Goal: Information Seeking & Learning: Learn about a topic

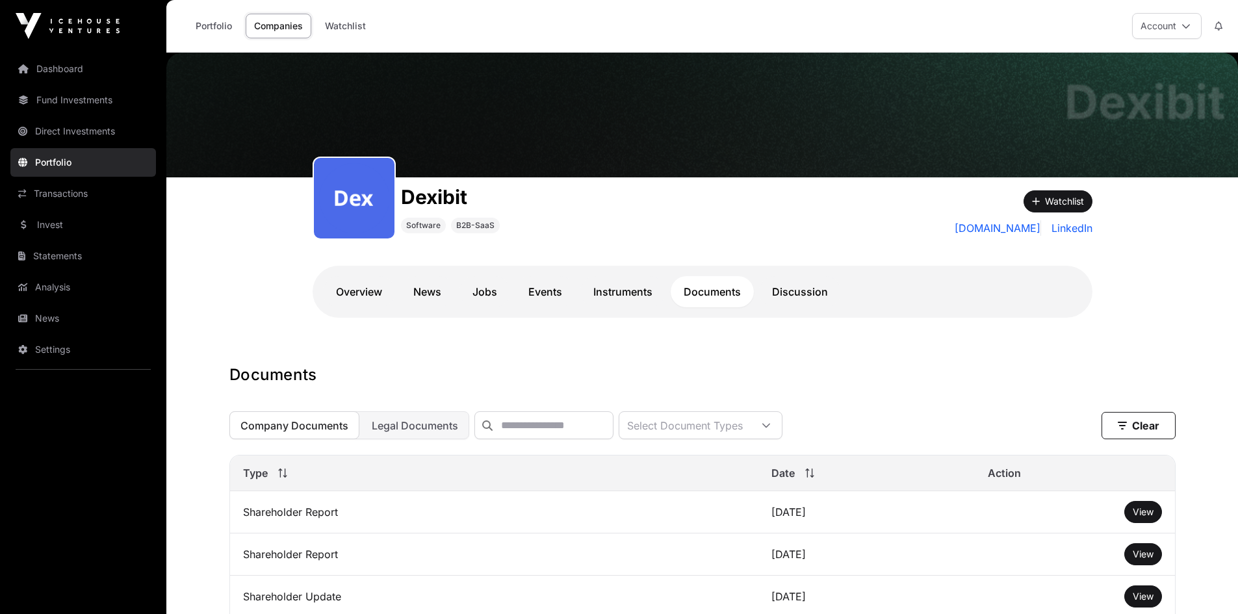
scroll to position [325, 0]
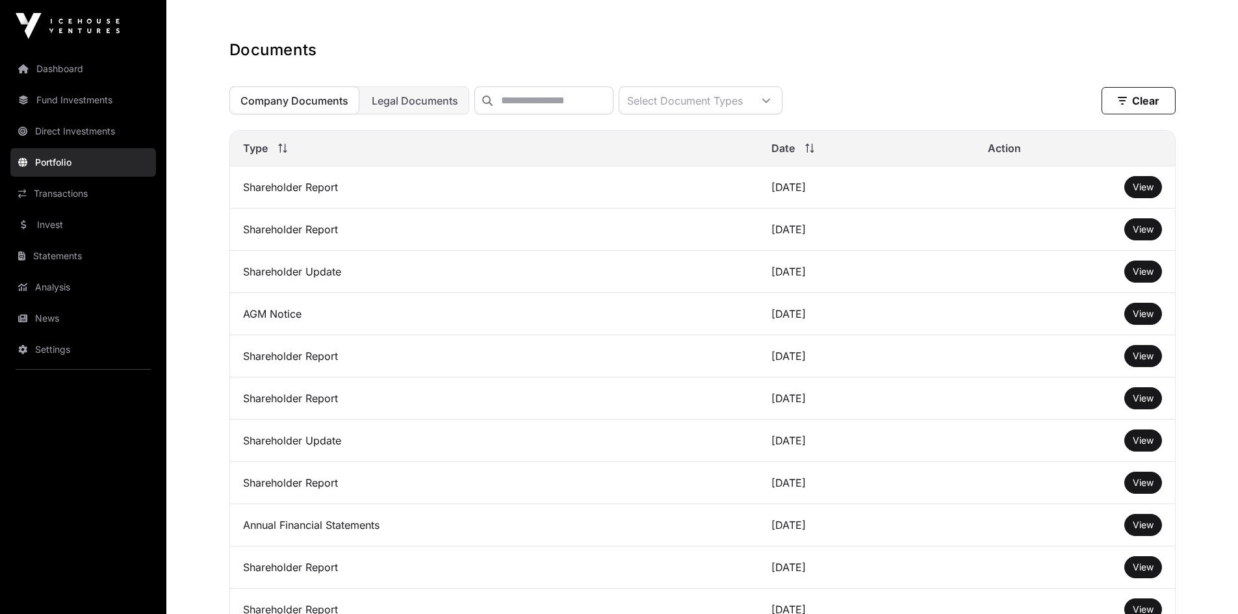
click at [41, 107] on link "Fund Investments" at bounding box center [83, 100] width 146 height 29
click at [70, 101] on link "Fund Investments" at bounding box center [83, 100] width 146 height 29
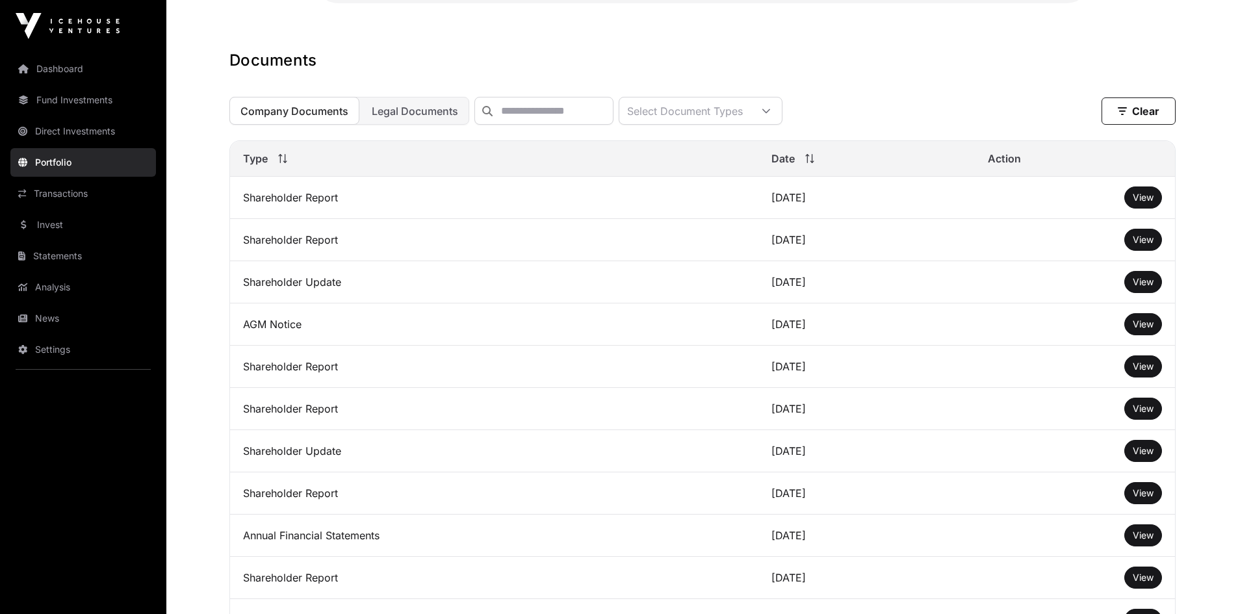
scroll to position [0, 0]
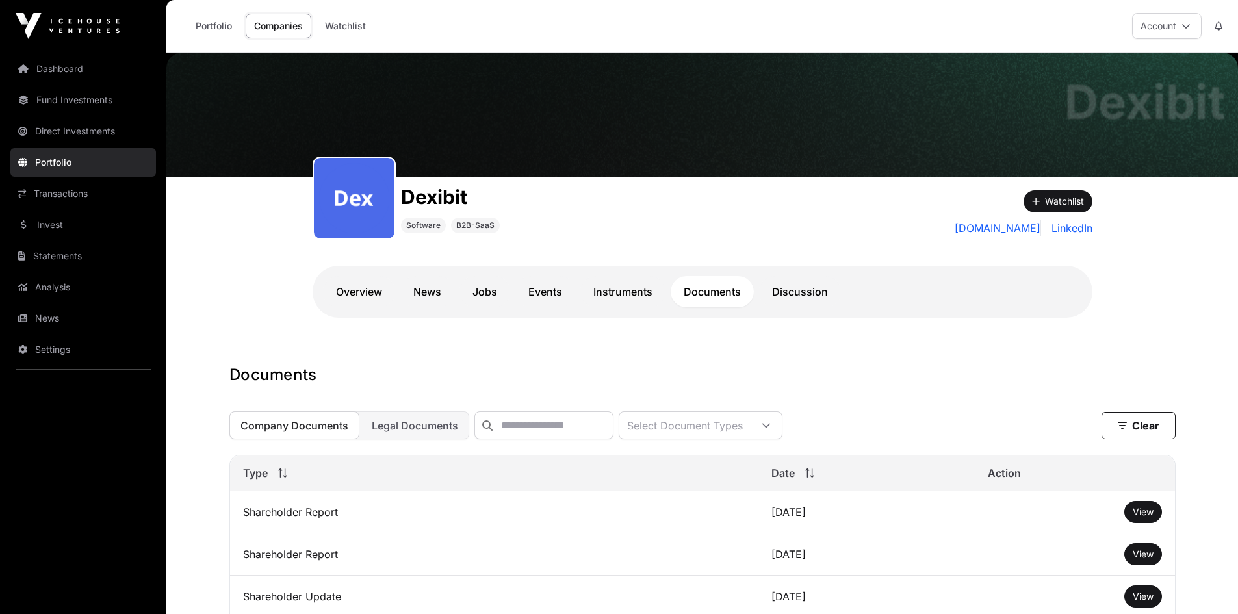
click at [75, 106] on link "Fund Investments" at bounding box center [83, 100] width 146 height 29
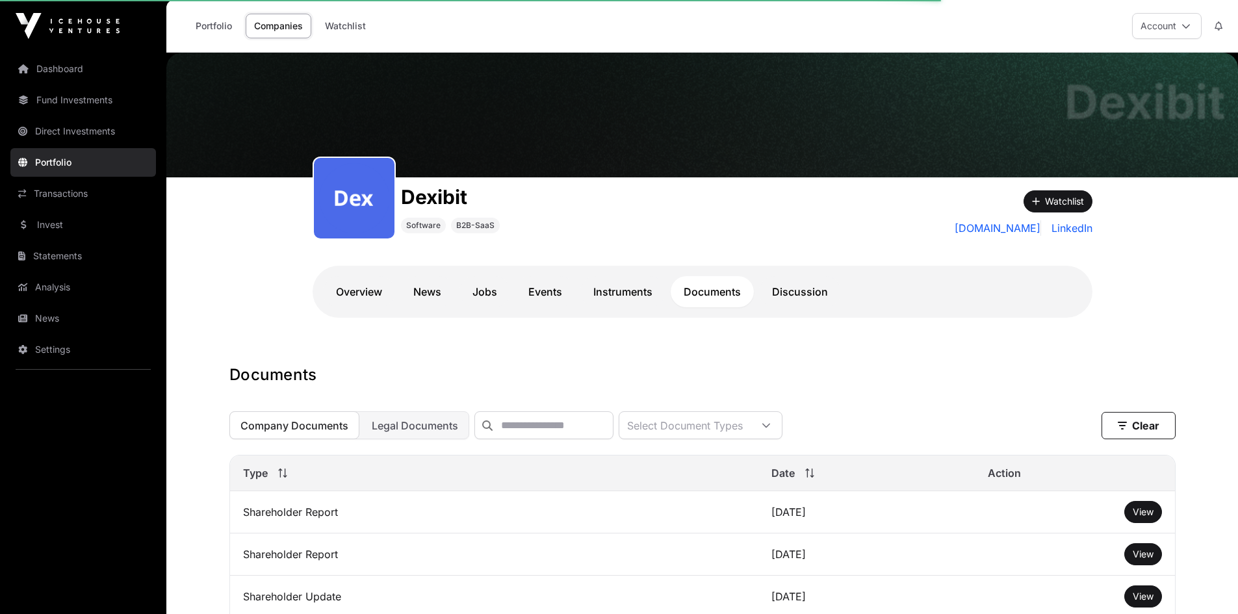
click at [75, 106] on link "Fund Investments" at bounding box center [83, 100] width 146 height 29
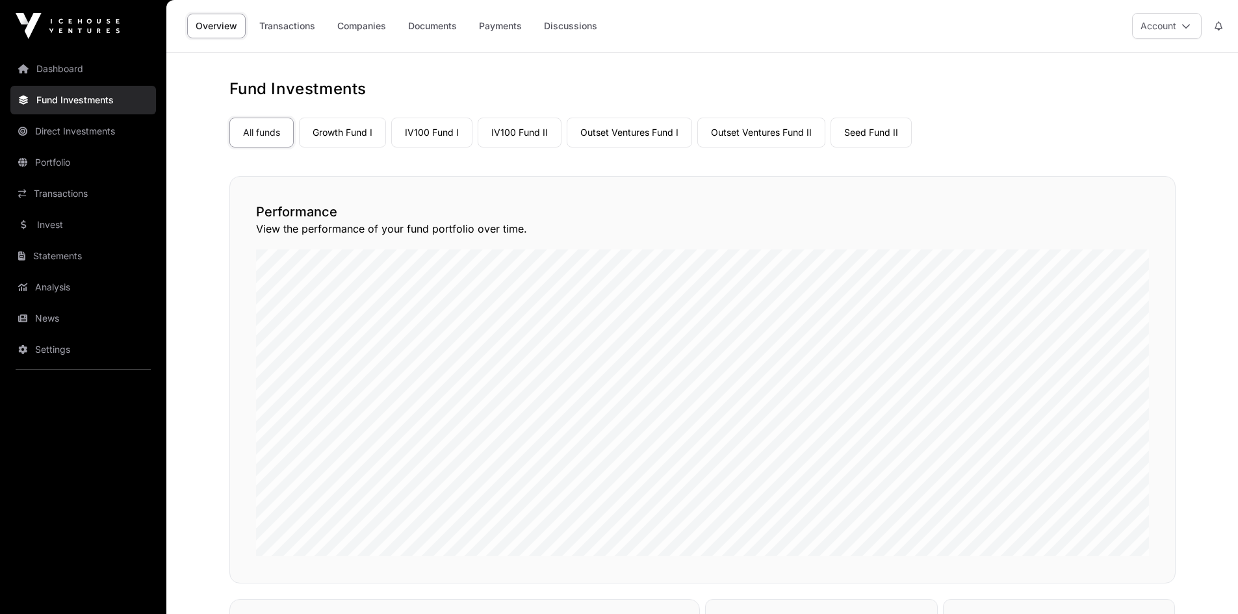
click at [326, 138] on link "Growth Fund I" at bounding box center [342, 133] width 87 height 30
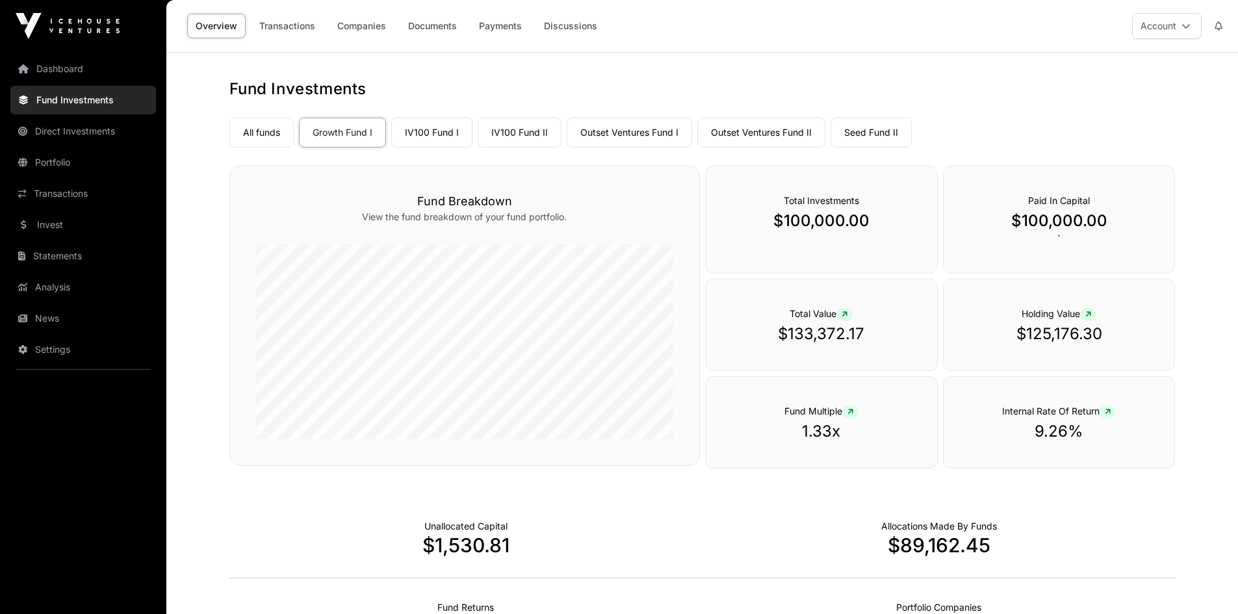
click at [426, 28] on link "Documents" at bounding box center [433, 26] width 66 height 25
click at [376, 28] on link "Companies" at bounding box center [362, 26] width 66 height 25
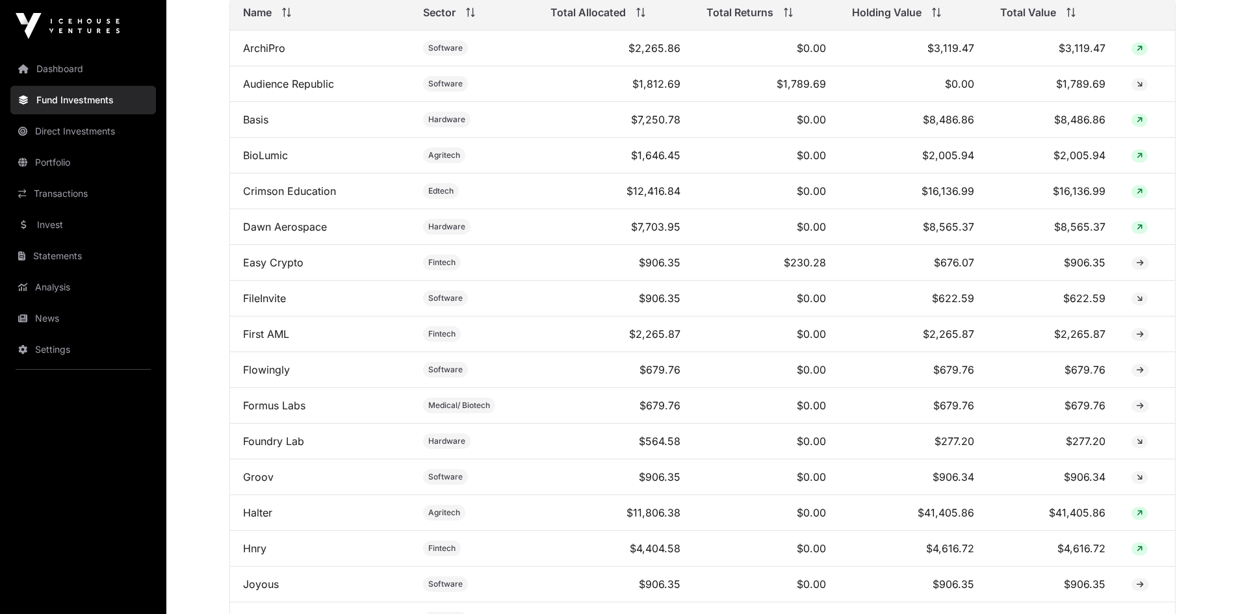
scroll to position [585, 0]
drag, startPoint x: 929, startPoint y: 162, endPoint x: 982, endPoint y: 164, distance: 52.7
click at [982, 164] on td "$2,005.94" at bounding box center [913, 155] width 149 height 36
drag, startPoint x: 926, startPoint y: 199, endPoint x: 1020, endPoint y: 201, distance: 93.6
click at [1020, 201] on tr "Crimson Education Edtech $12,416.84 $0.00 $16,136.99 $16,136.99" at bounding box center [702, 191] width 945 height 36
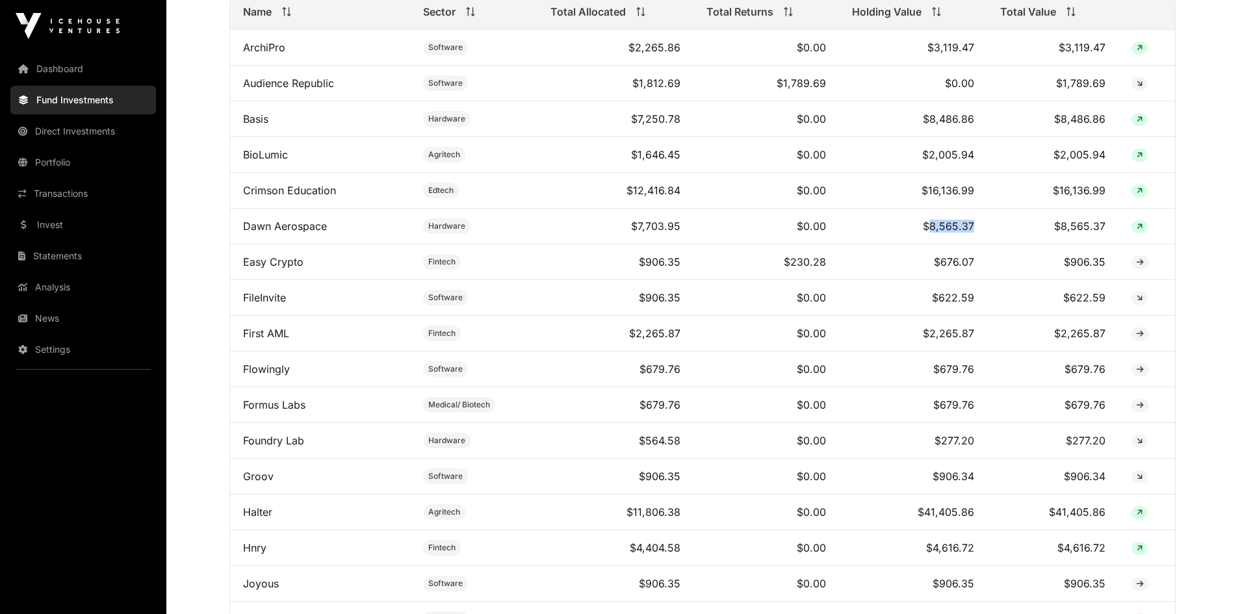
drag, startPoint x: 932, startPoint y: 229, endPoint x: 1003, endPoint y: 236, distance: 71.8
click at [1003, 236] on tr "[PERSON_NAME] Aerospace Hardware $7,703.95 $0.00 $8,565.37 $8,565.37" at bounding box center [702, 227] width 945 height 36
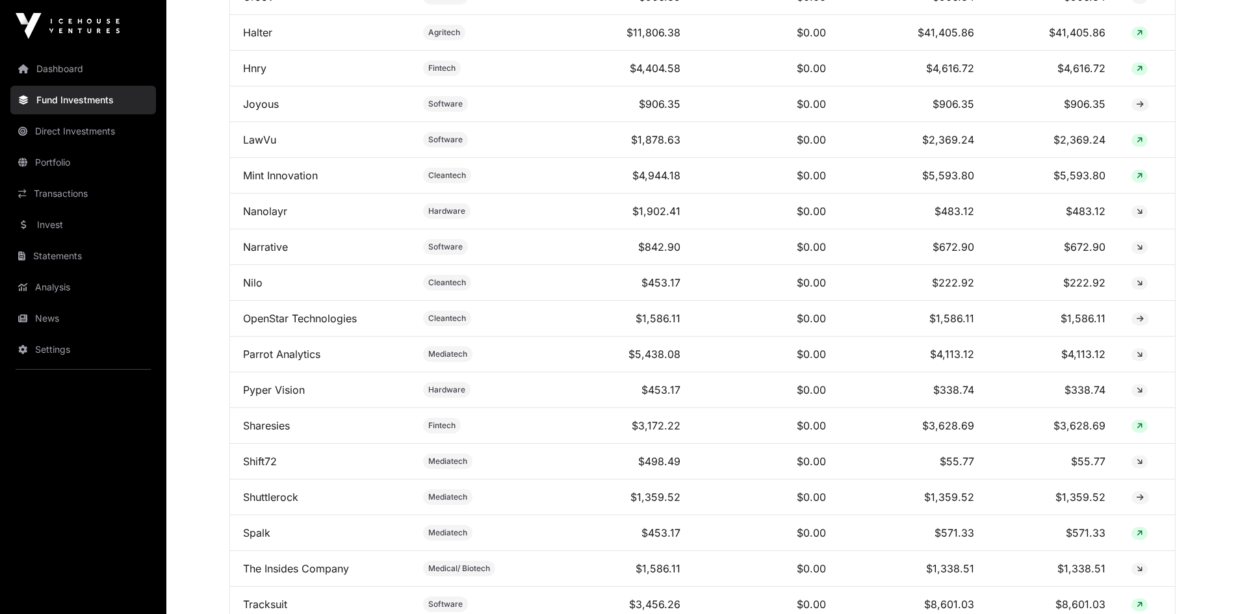
scroll to position [1105, 0]
